Goal: Understand process/instructions: Learn how to perform a task or action

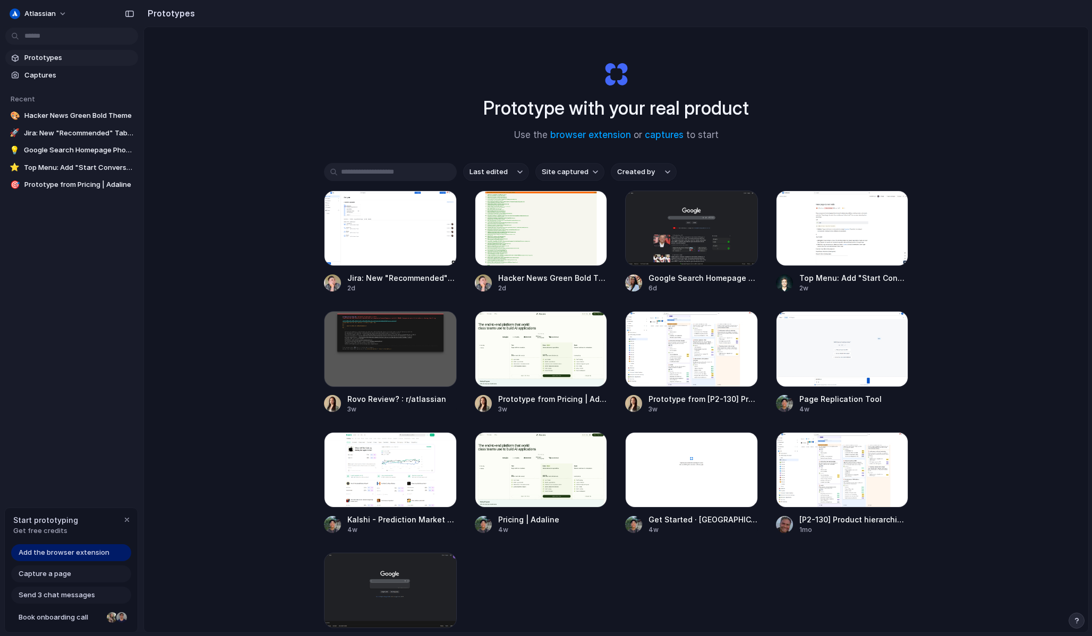
click at [104, 553] on span "Add the browser extension" at bounding box center [64, 552] width 91 height 11
click at [68, 550] on span "Add the browser extension" at bounding box center [64, 552] width 91 height 11
click at [48, 555] on span "Add the browser extension" at bounding box center [64, 552] width 91 height 11
click at [595, 134] on link "browser extension" at bounding box center [590, 135] width 81 height 11
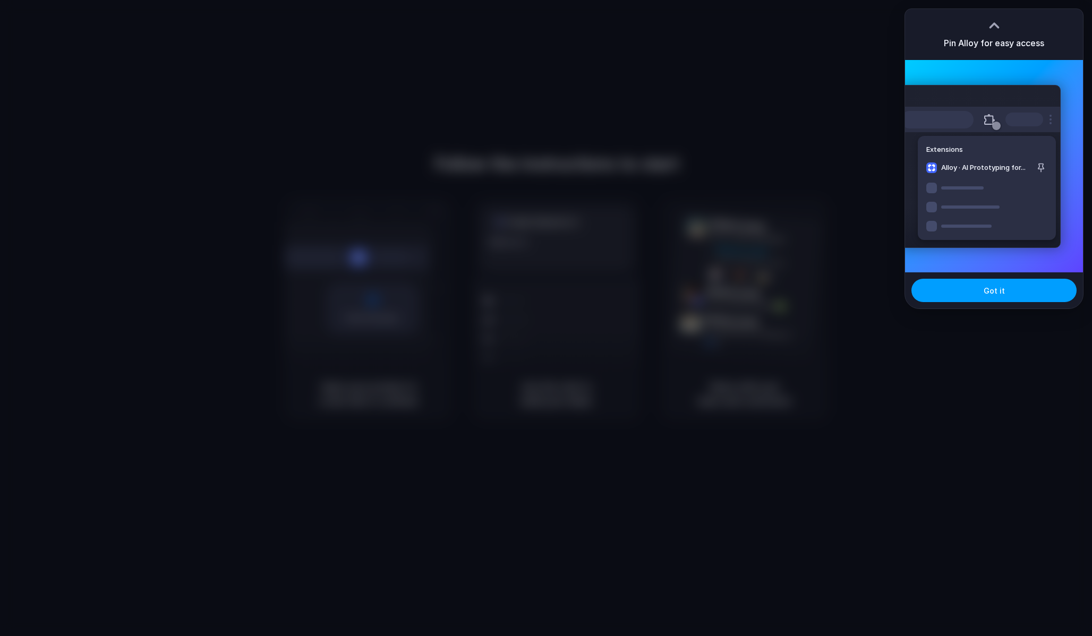
click at [999, 300] on button "Got it" at bounding box center [993, 290] width 165 height 23
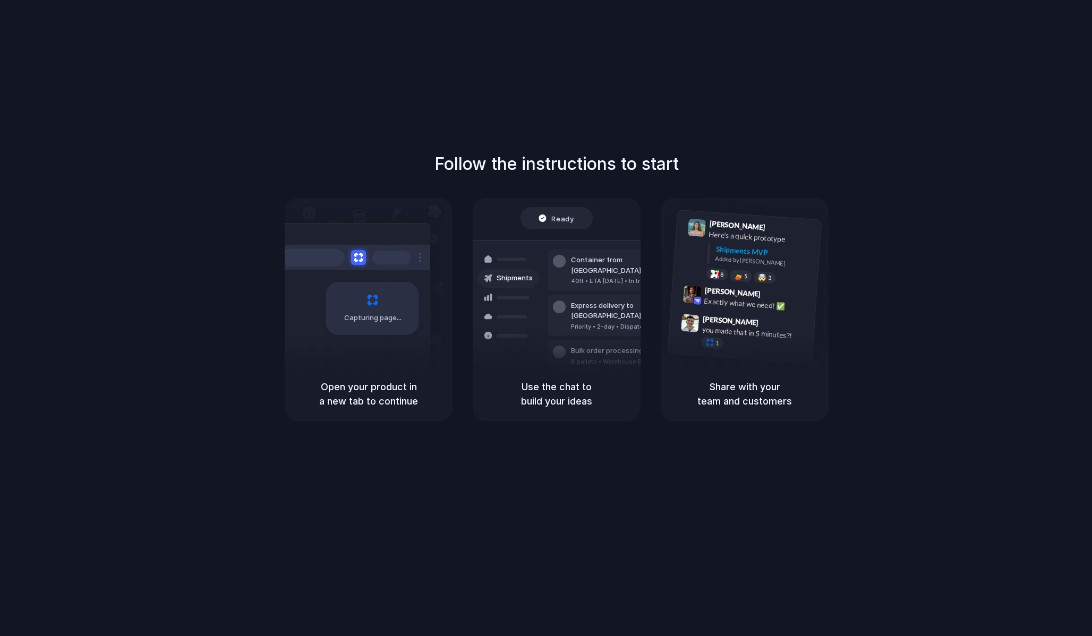
click at [966, 56] on div "Follow the instructions to start Capturing page Open your product in a new tab …" at bounding box center [556, 328] width 1113 height 657
click at [365, 246] on div at bounding box center [349, 257] width 159 height 25
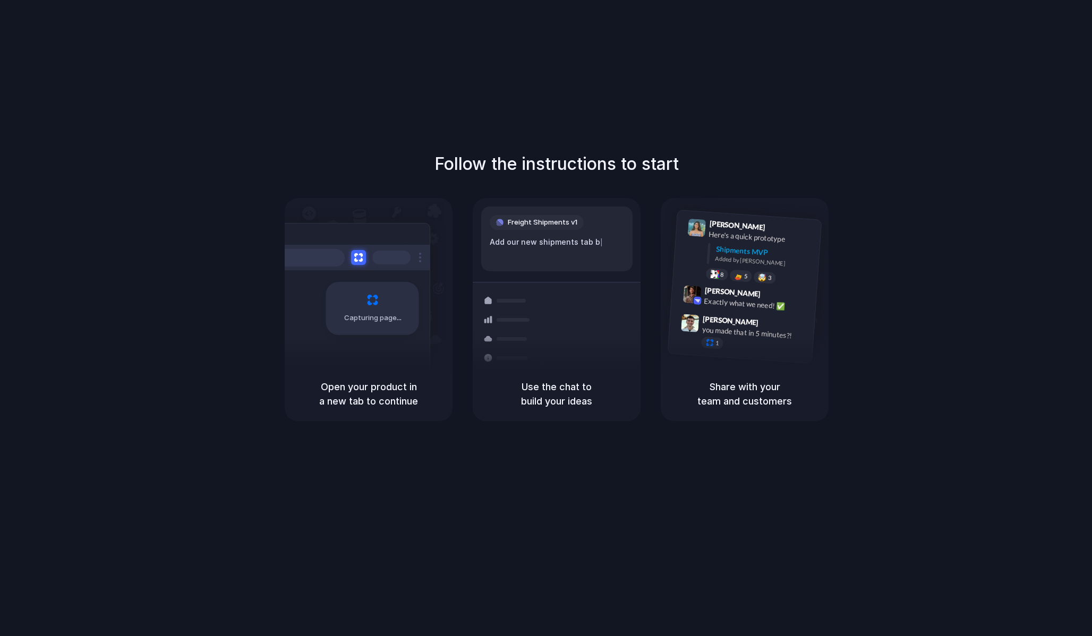
click at [338, 282] on div "Capturing page" at bounding box center [372, 308] width 93 height 53
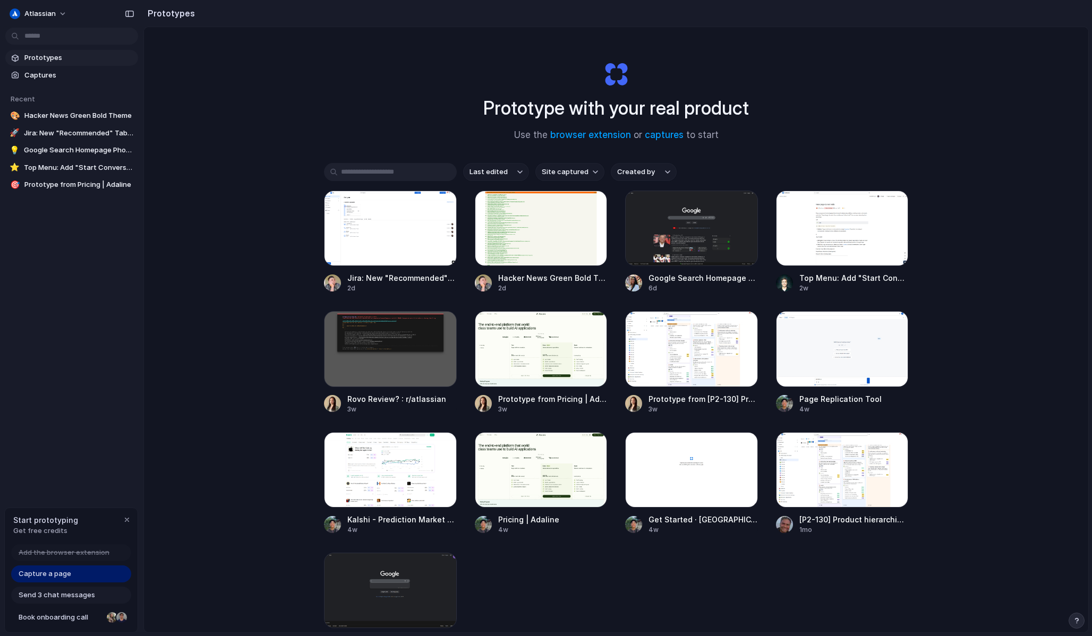
click at [45, 571] on span "Capture a page" at bounding box center [45, 574] width 53 height 11
